Goal: Navigation & Orientation: Find specific page/section

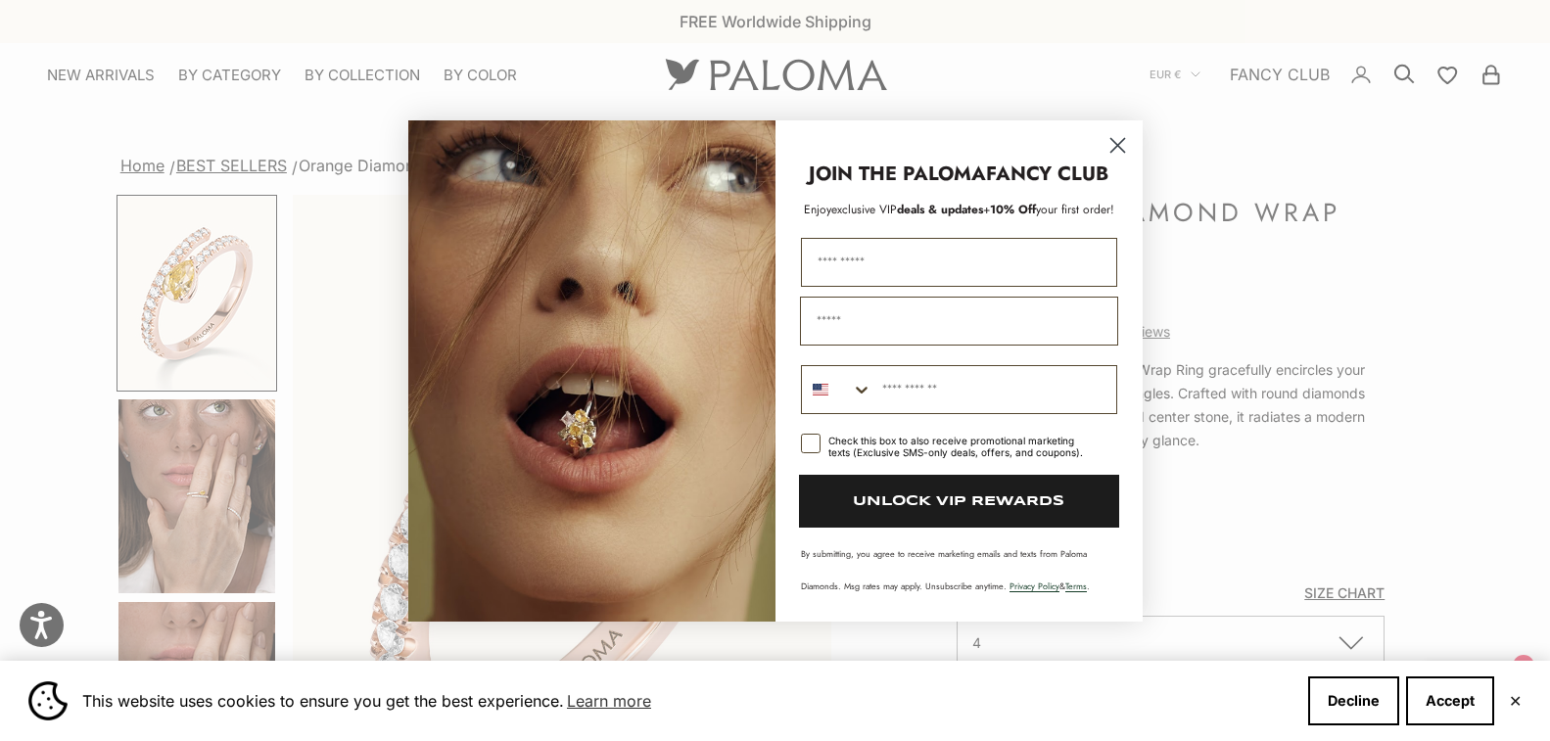
click at [1126, 135] on circle "Close dialog" at bounding box center [1116, 144] width 32 height 32
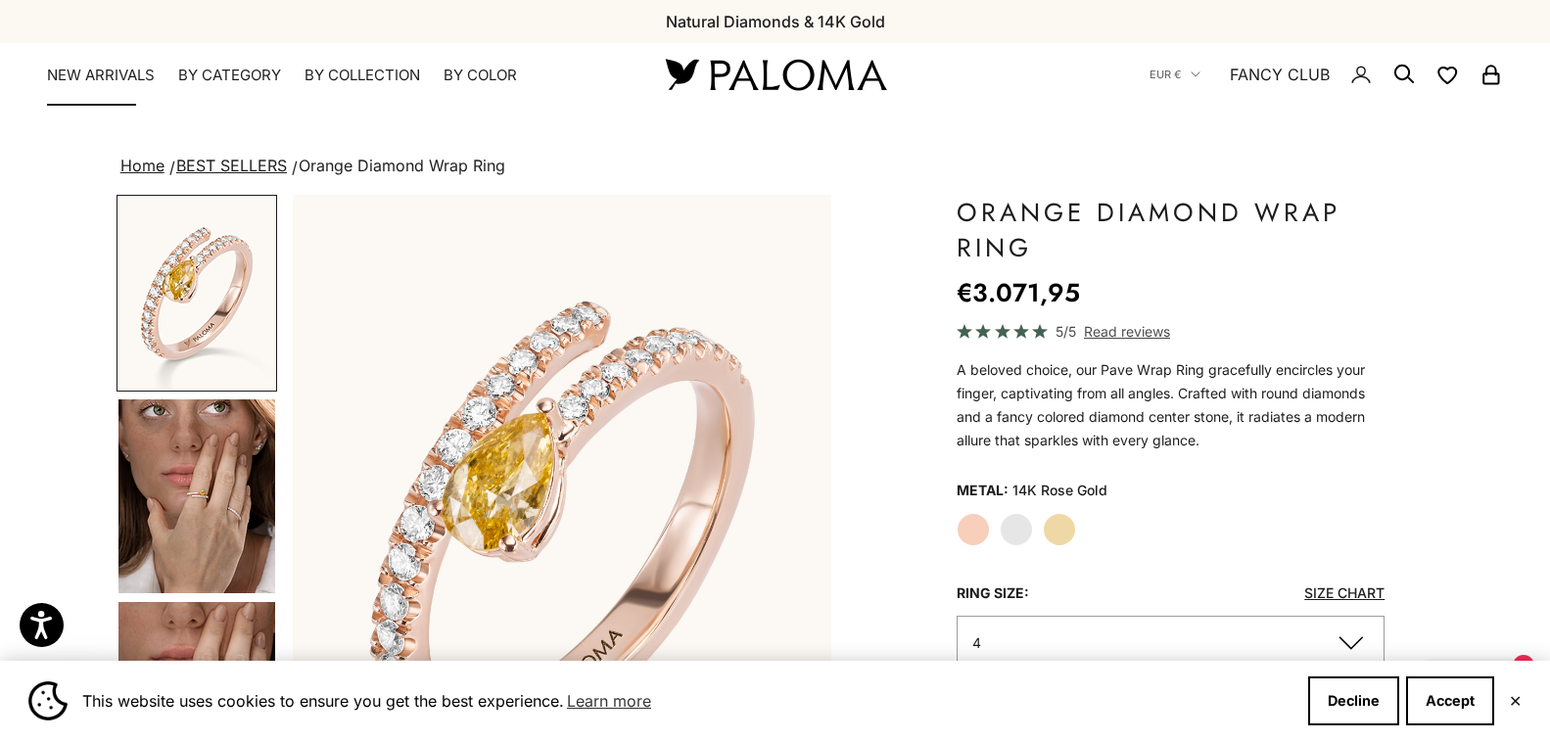
click at [86, 70] on link "NEW ARRIVALS" at bounding box center [101, 76] width 108 height 20
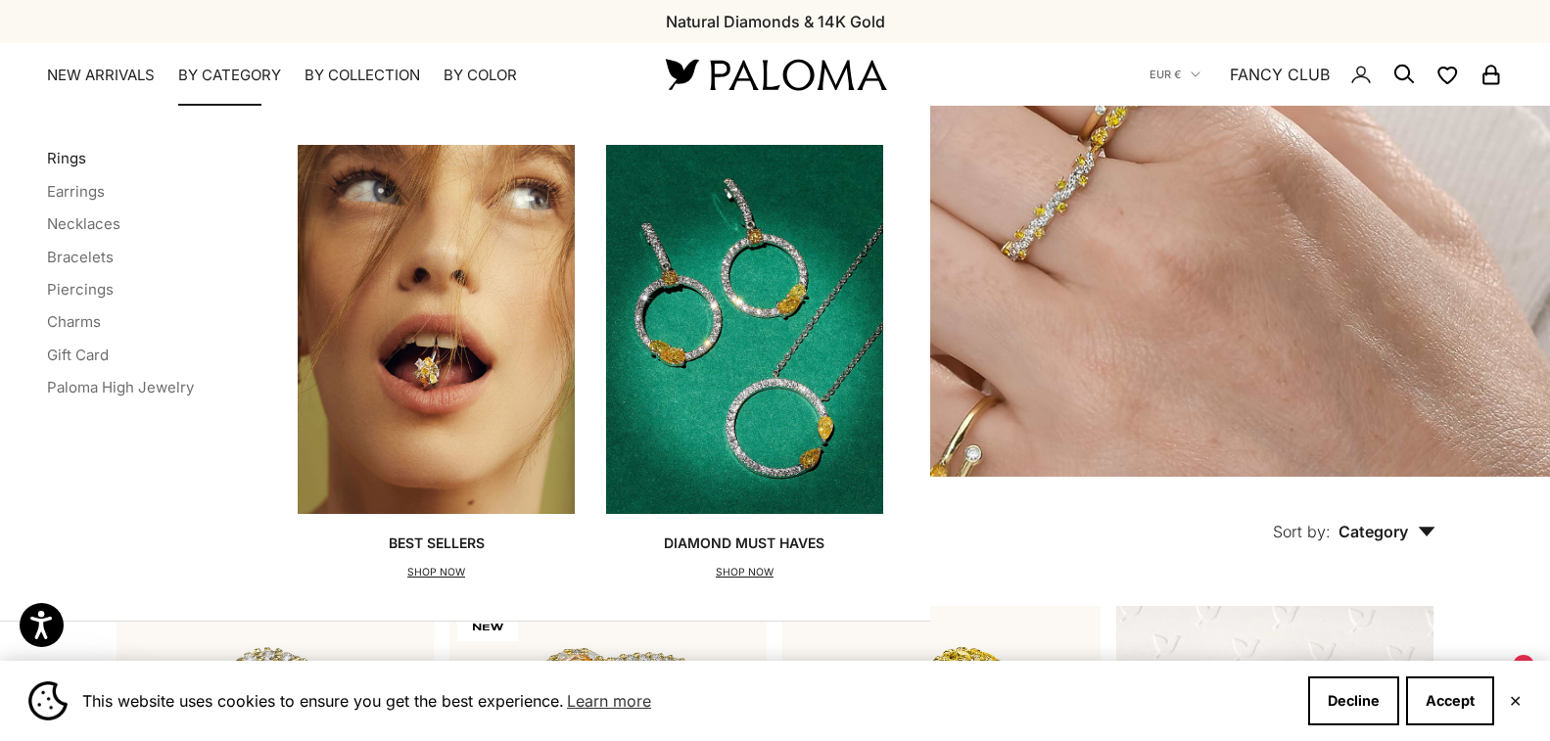
click at [68, 155] on link "Rings" at bounding box center [66, 158] width 39 height 19
